Goal: Task Accomplishment & Management: Use online tool/utility

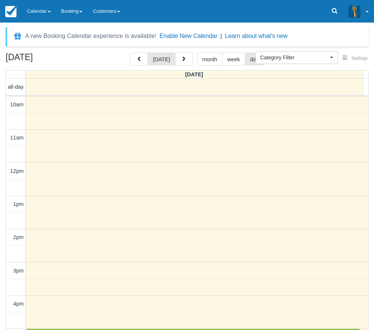
select select
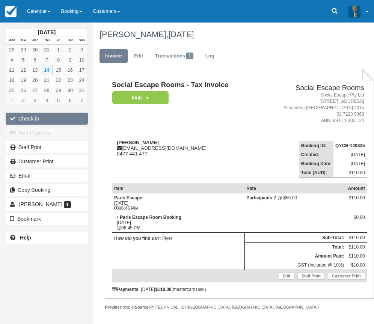
click at [43, 121] on button "Check-in" at bounding box center [47, 119] width 82 height 12
